Goal: Entertainment & Leisure: Consume media (video, audio)

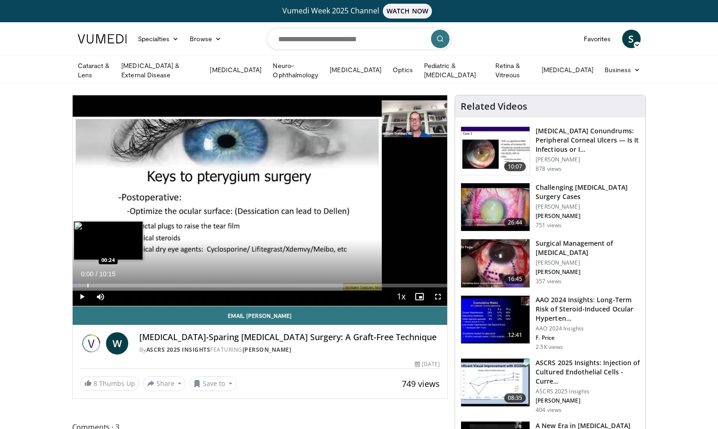
click at [87, 281] on div "Loaded : 1.59% 00:00 00:24" at bounding box center [260, 283] width 375 height 9
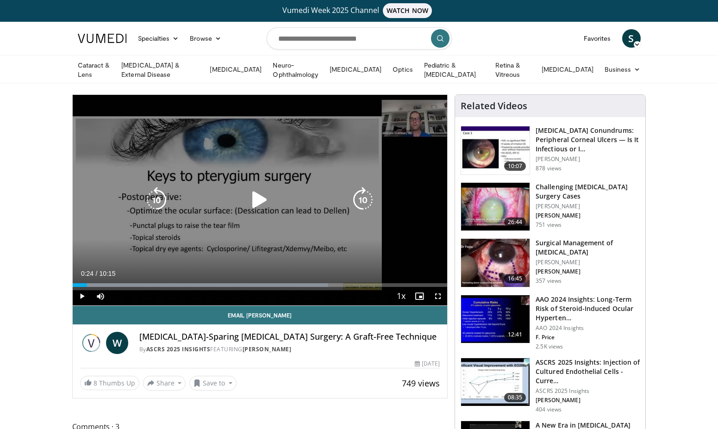
click at [362, 195] on icon "Video Player" at bounding box center [363, 200] width 26 height 26
click at [257, 193] on icon "Video Player" at bounding box center [260, 200] width 26 height 26
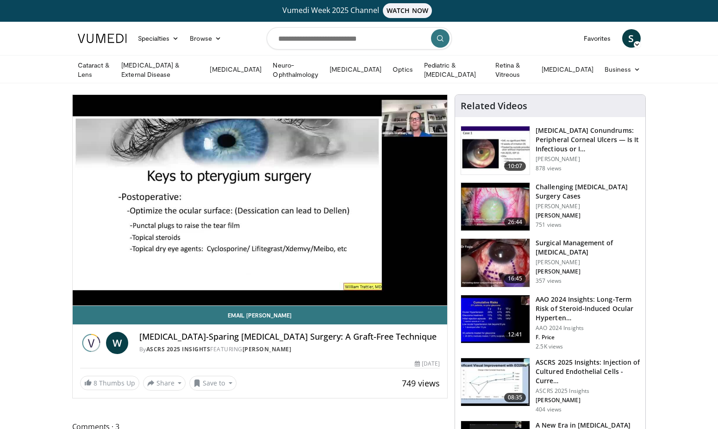
click at [426, 145] on div "20 seconds Tap to unmute" at bounding box center [260, 200] width 375 height 211
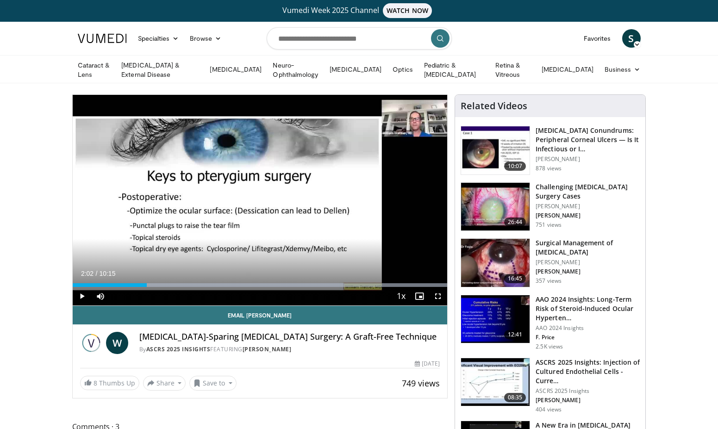
click at [82, 293] on span "Video Player" at bounding box center [82, 296] width 19 height 19
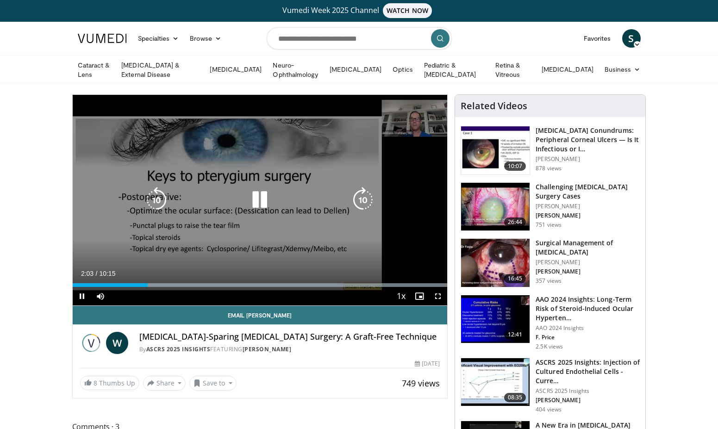
click at [82, 296] on span "Video Player" at bounding box center [82, 296] width 19 height 19
